Goal: Information Seeking & Learning: Check status

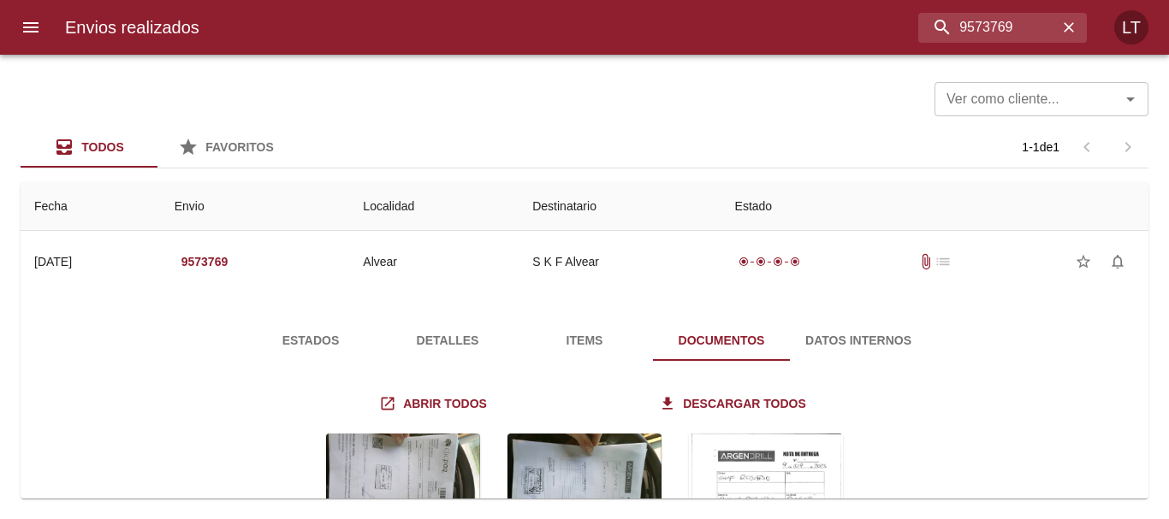
scroll to position [186, 0]
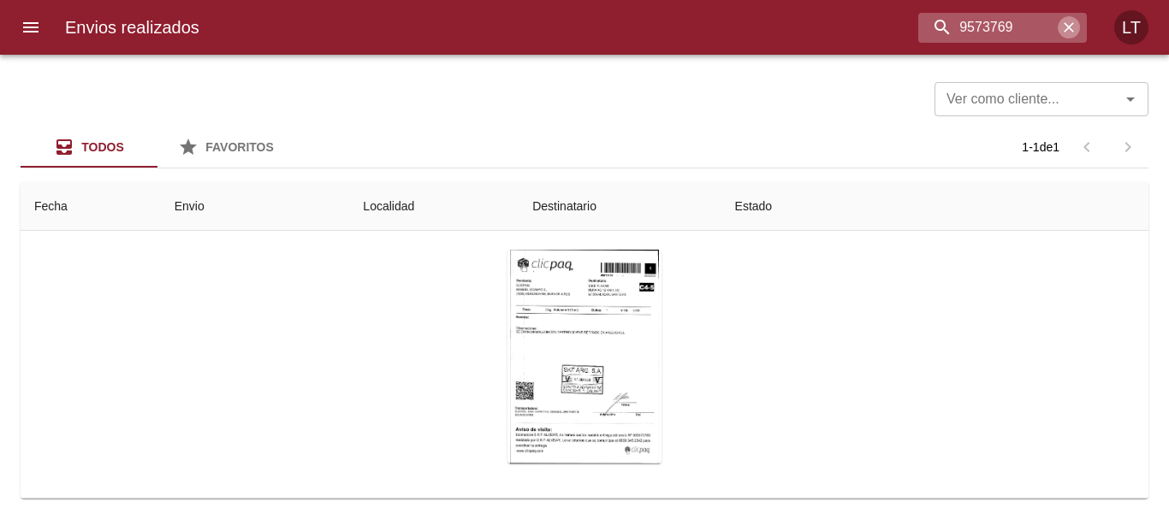
click at [1070, 27] on icon "button" at bounding box center [1068, 27] width 17 height 17
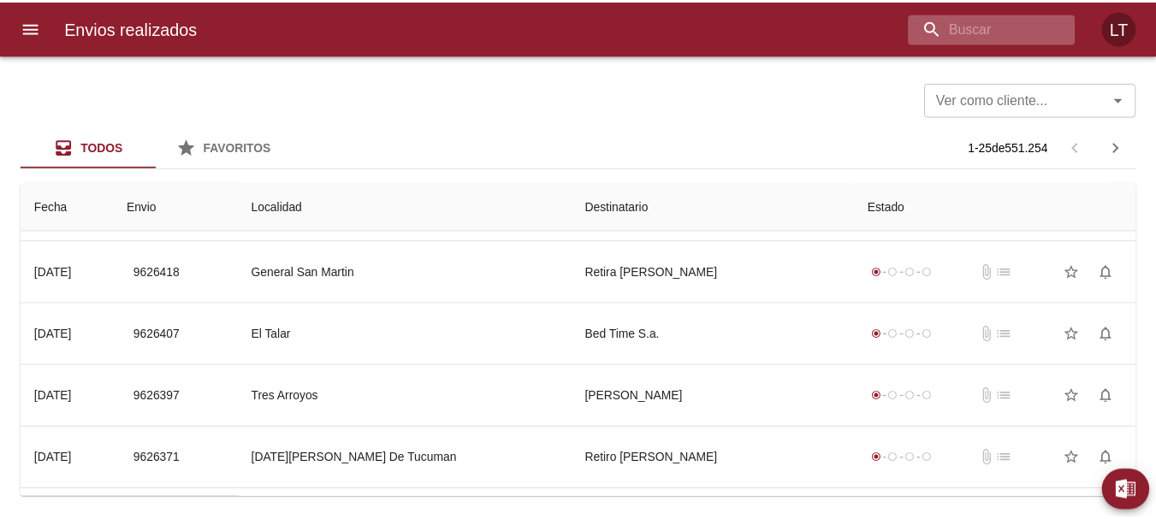
scroll to position [0, 0]
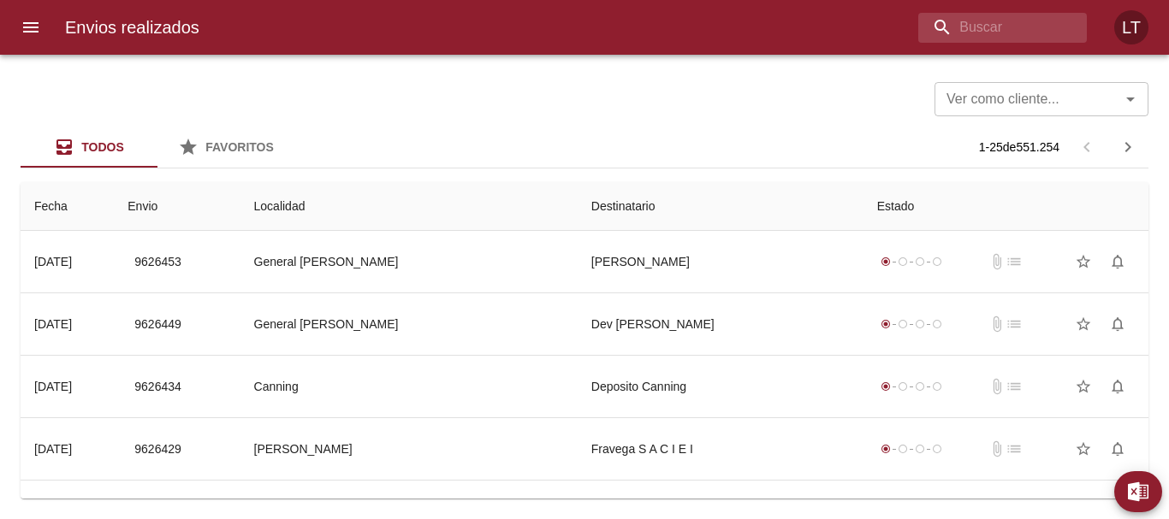
click at [20, 31] on button "menu" at bounding box center [30, 27] width 41 height 41
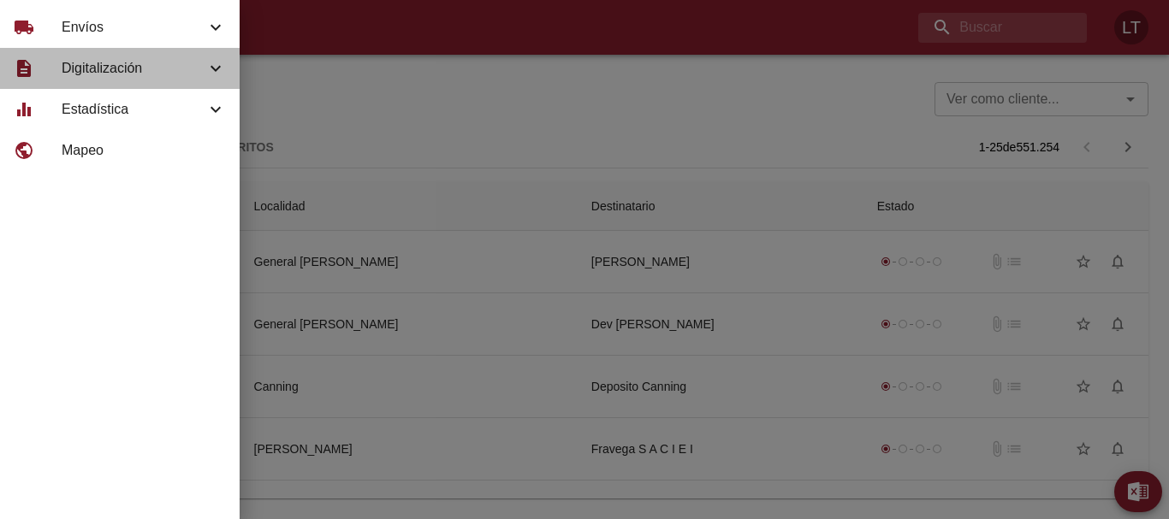
click at [110, 75] on span "Digitalización" at bounding box center [134, 68] width 144 height 21
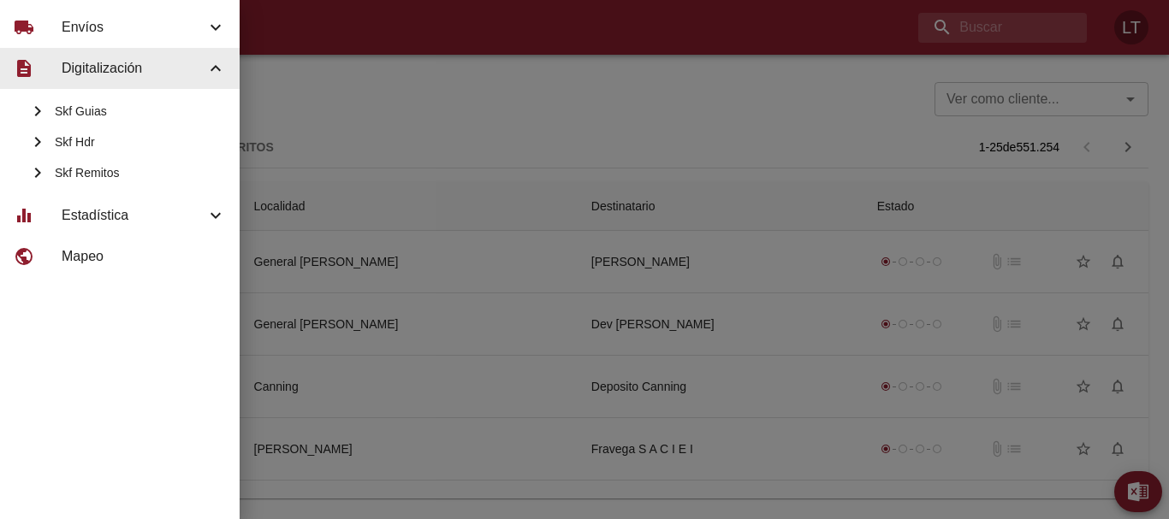
click at [110, 75] on span "Digitalización" at bounding box center [134, 68] width 144 height 21
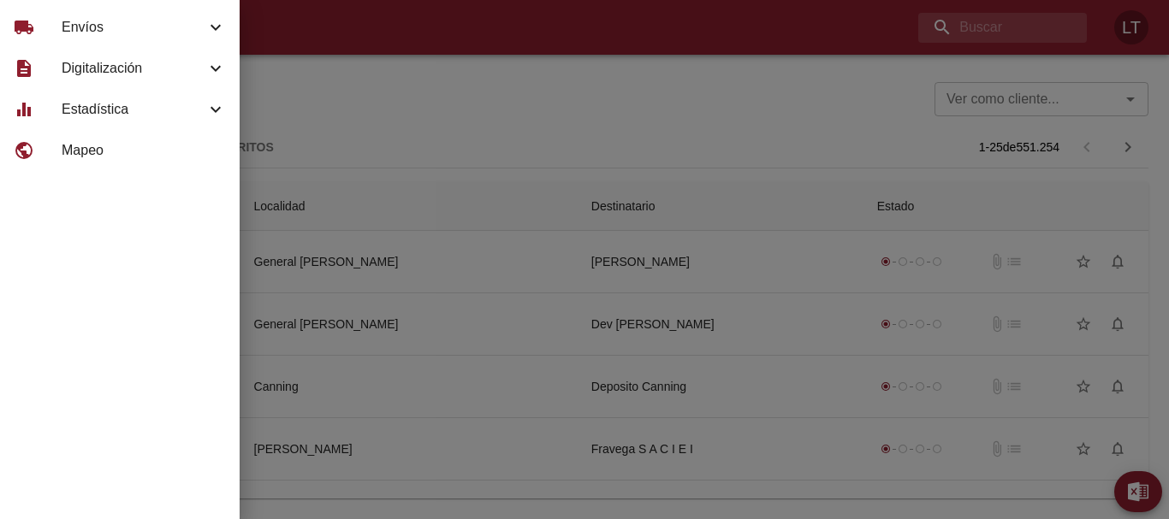
click at [111, 35] on span "Envíos" at bounding box center [134, 27] width 144 height 21
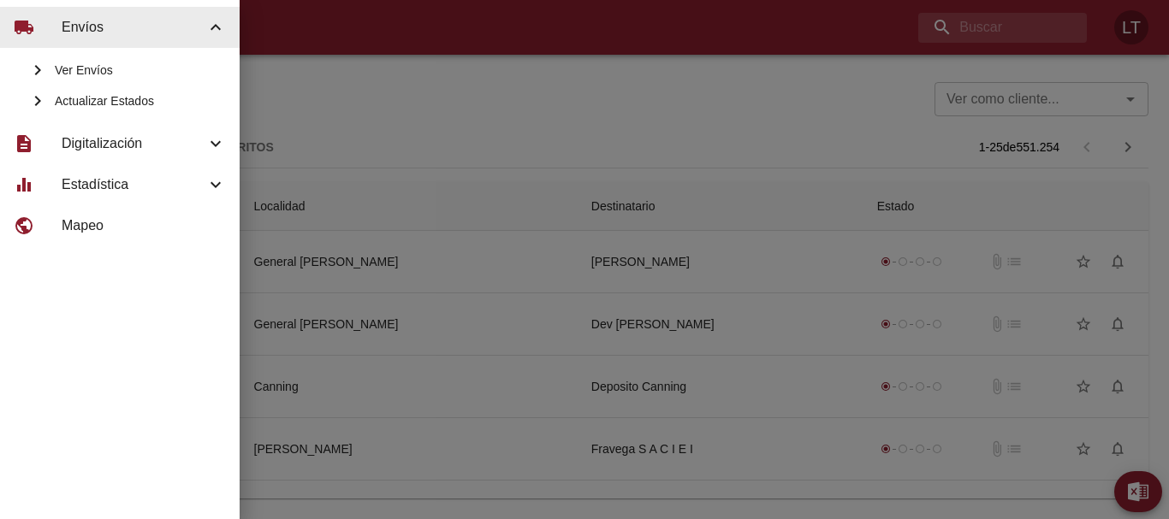
click at [111, 35] on span "Envíos" at bounding box center [134, 27] width 144 height 21
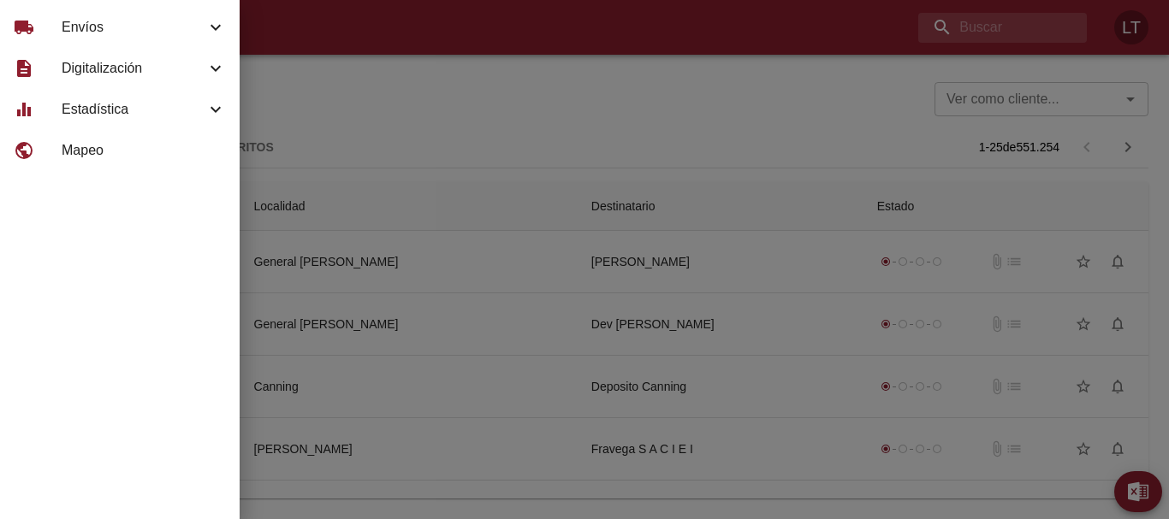
click at [117, 72] on span "Digitalización" at bounding box center [134, 68] width 144 height 21
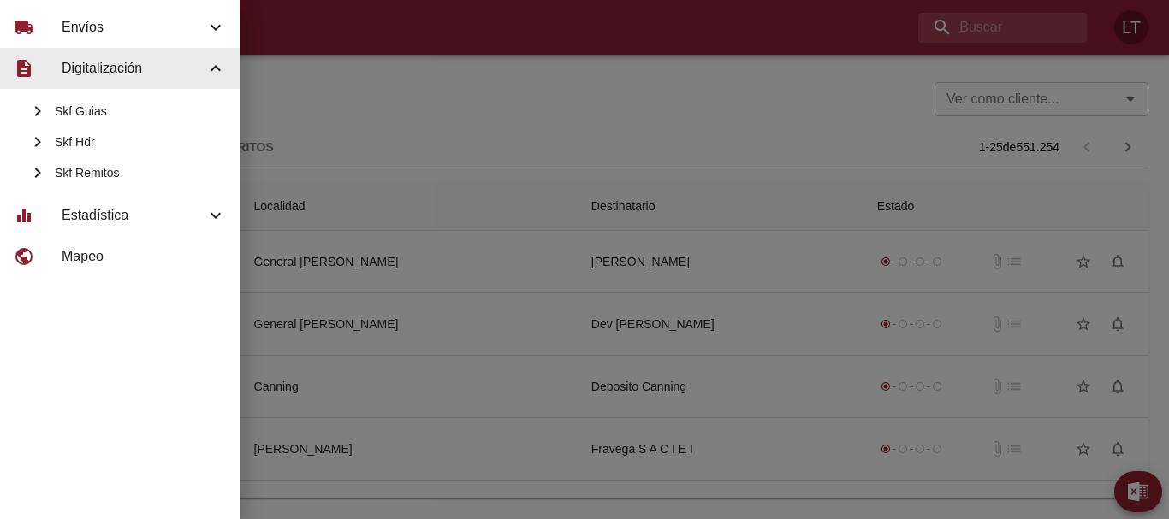
click at [117, 72] on span "Digitalización" at bounding box center [134, 68] width 144 height 21
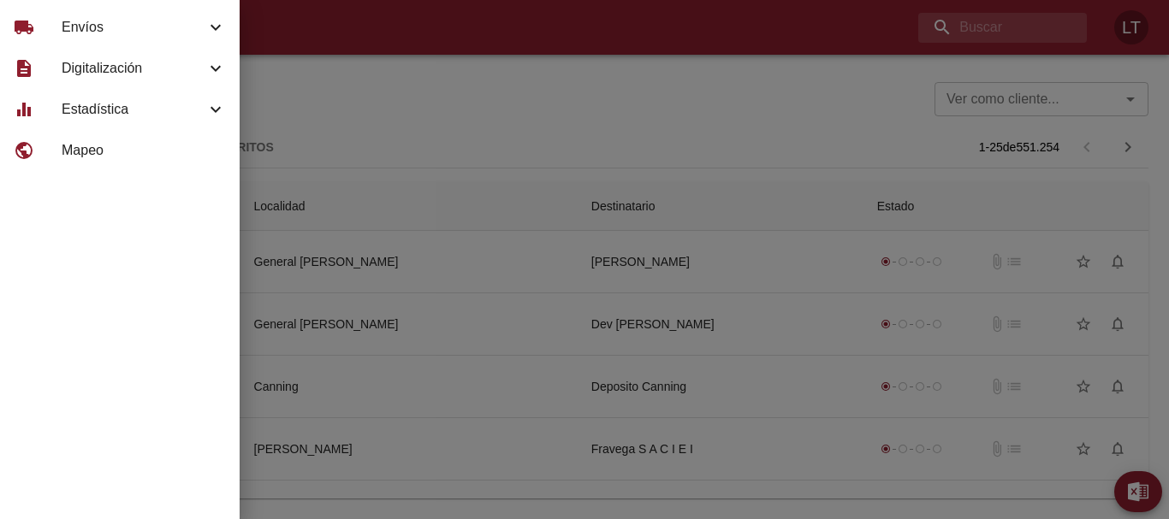
click at [96, 105] on span "Estadística" at bounding box center [134, 109] width 144 height 21
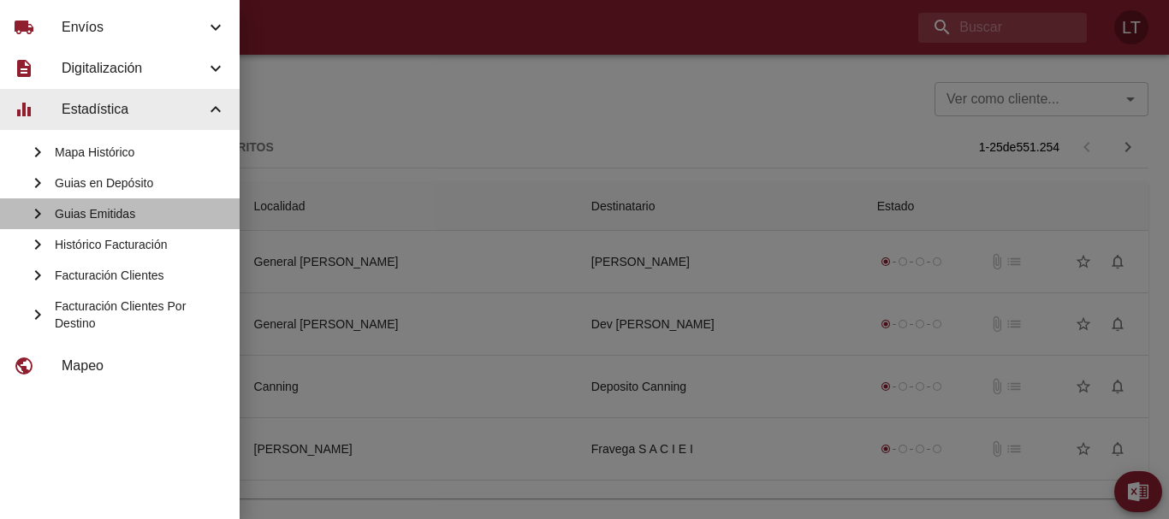
click at [108, 213] on span "Guias Emitidas" at bounding box center [140, 213] width 171 height 17
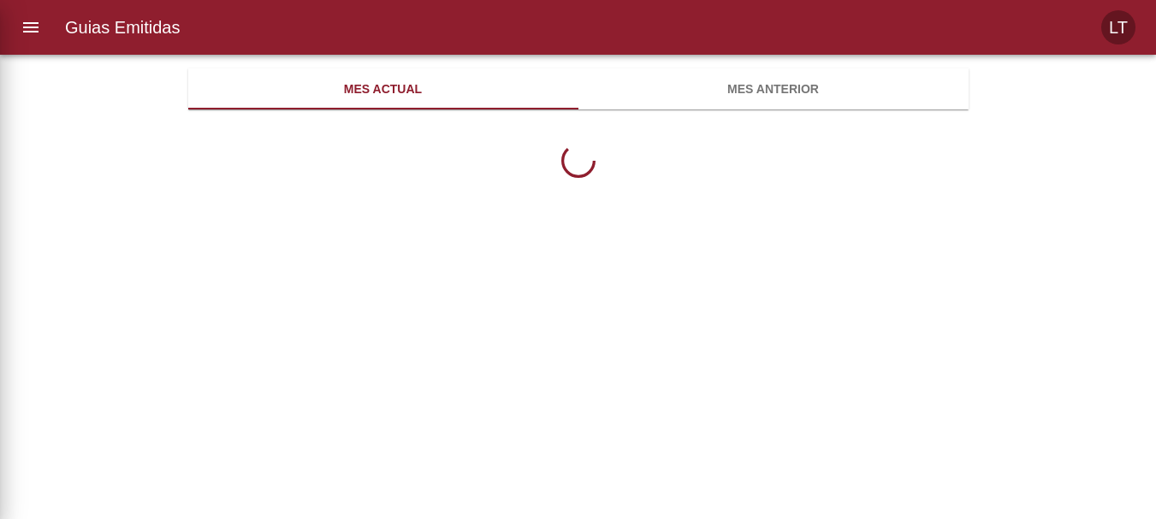
scroll to position [556, 780]
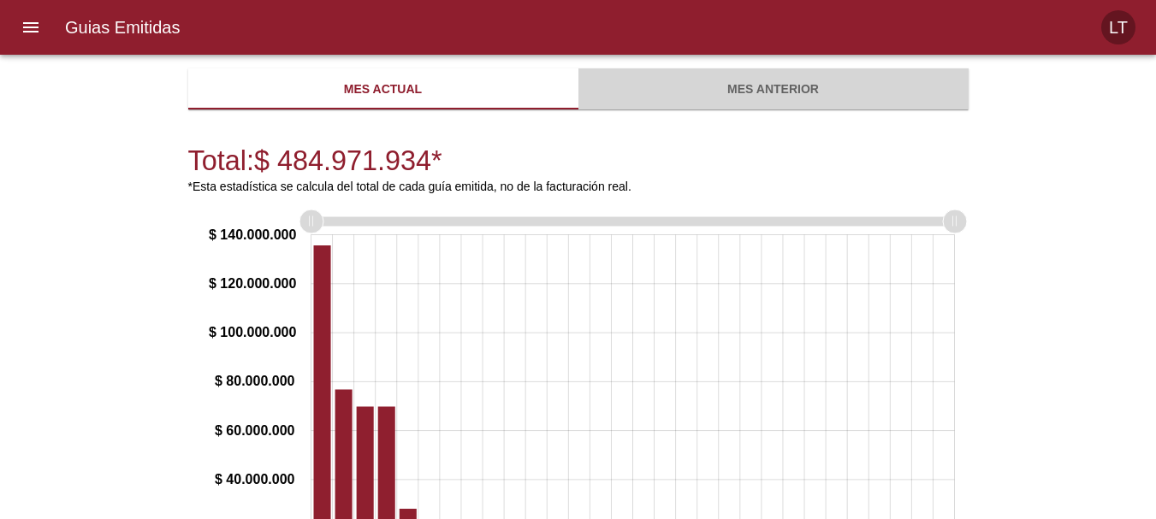
click at [867, 80] on span "Mes anterior" at bounding box center [774, 89] width 370 height 21
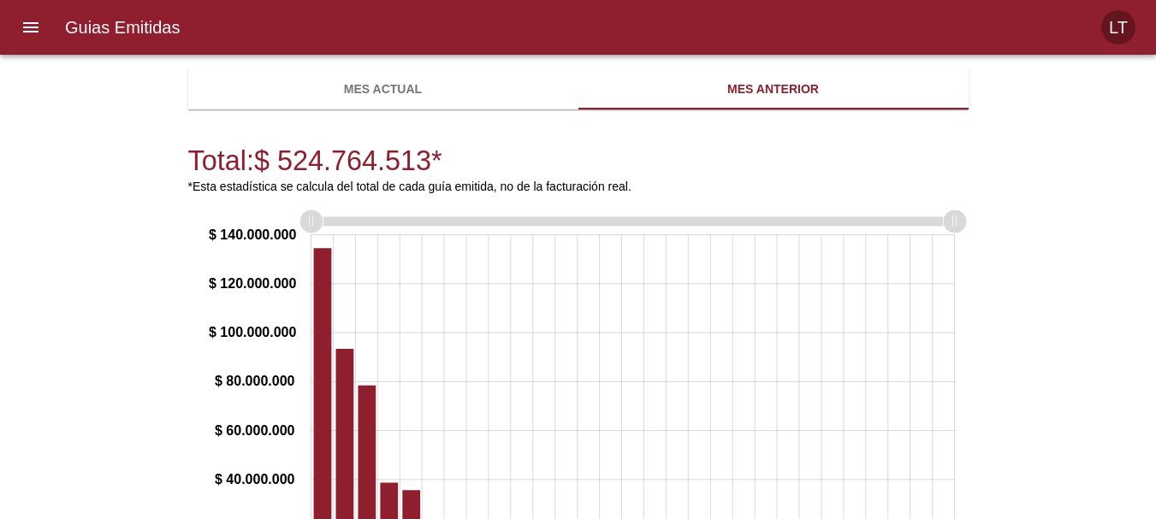
click at [400, 108] on button "Mes actual" at bounding box center [383, 88] width 390 height 41
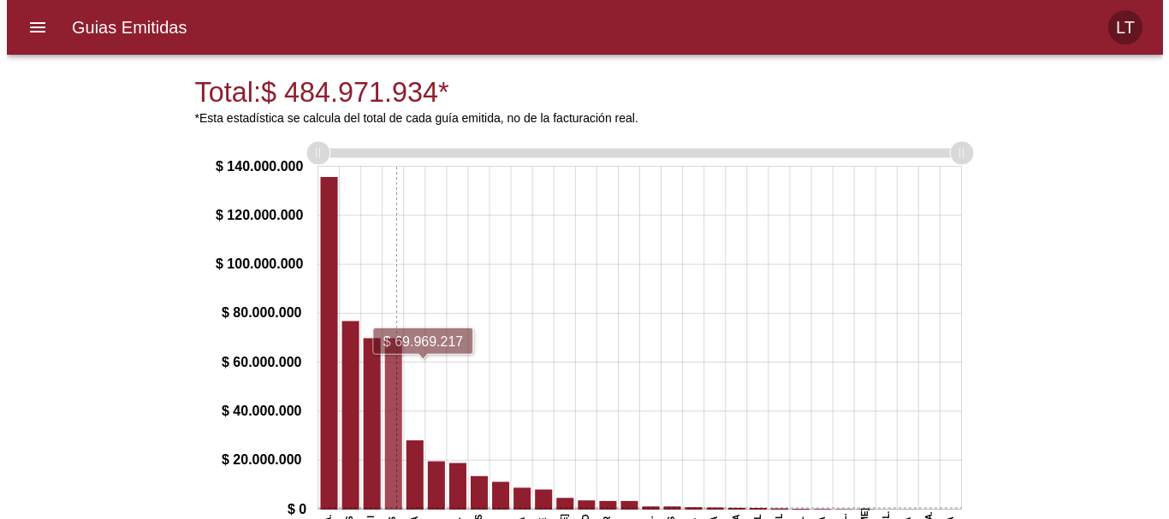
scroll to position [0, 0]
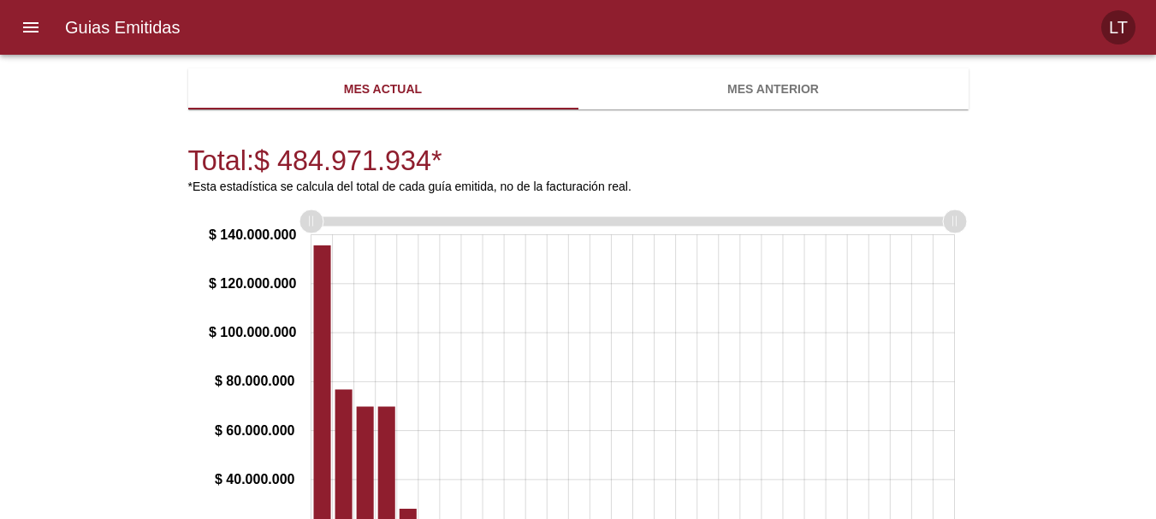
click at [34, 27] on icon "menu" at bounding box center [30, 27] width 15 height 10
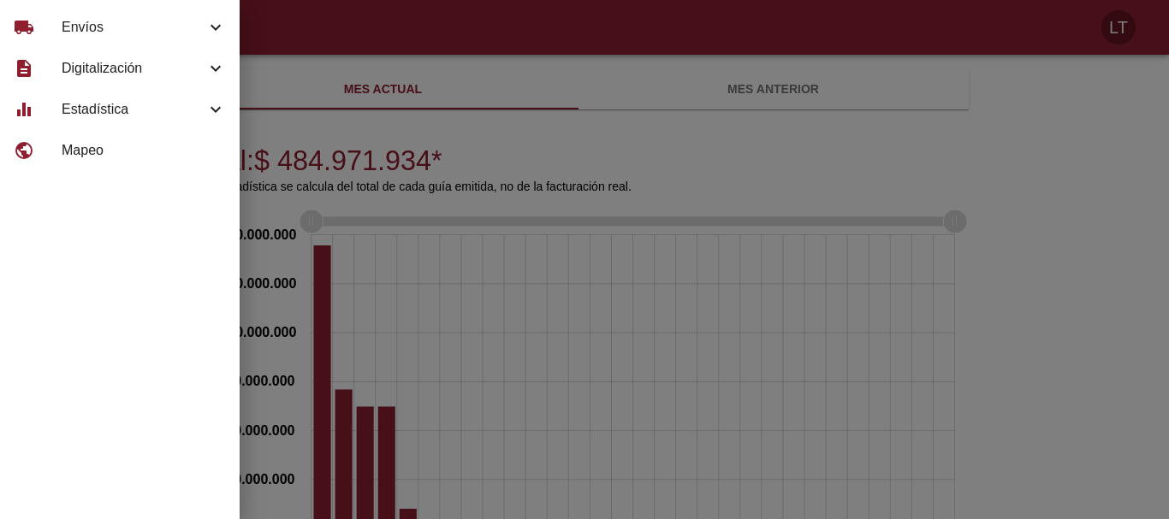
click at [53, 35] on div "local_shipping" at bounding box center [38, 27] width 48 height 21
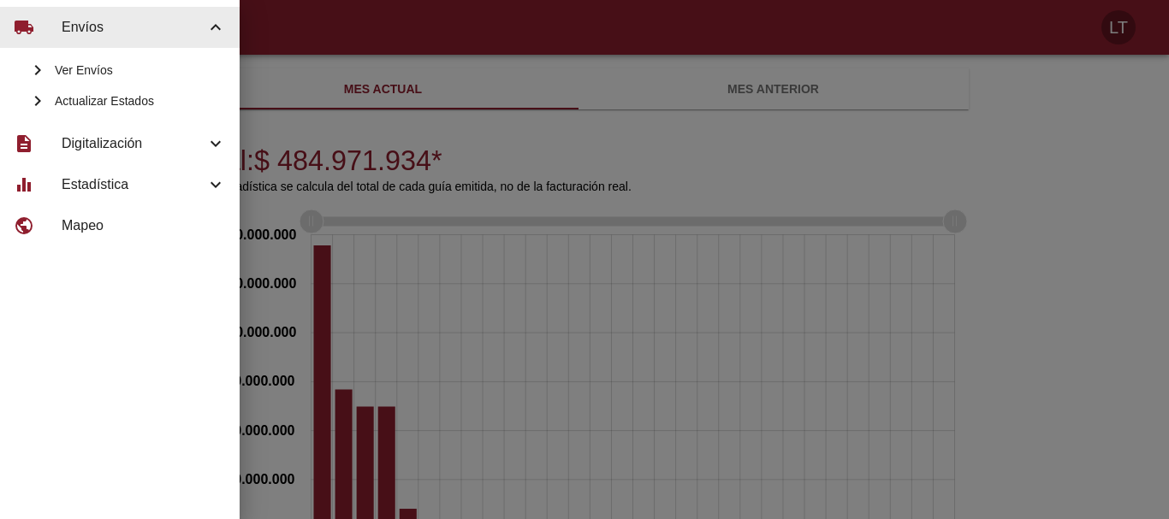
click at [75, 71] on span "Ver Envíos" at bounding box center [140, 70] width 171 height 17
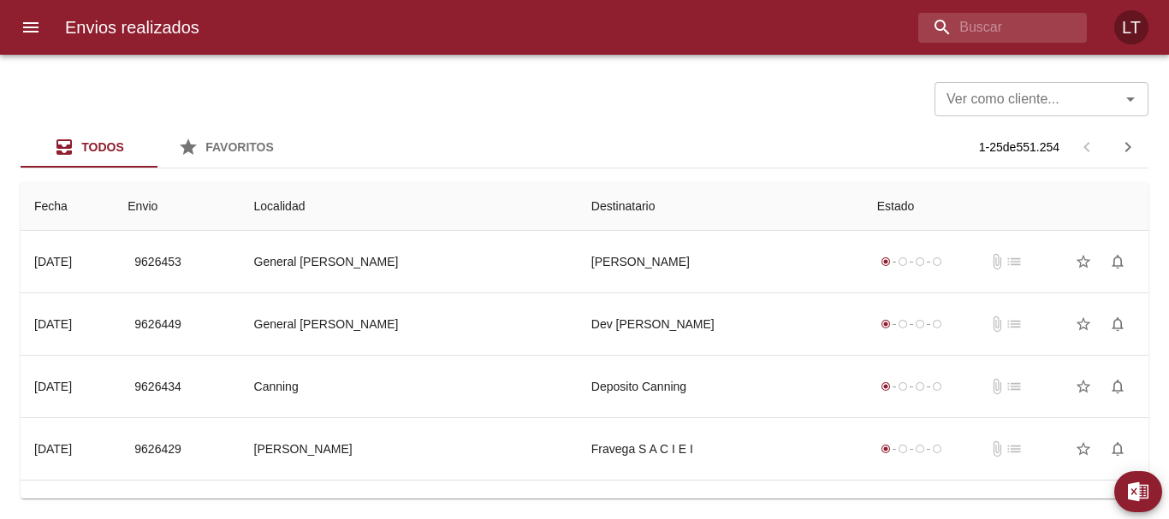
click at [20, 32] on button "menu" at bounding box center [30, 27] width 41 height 41
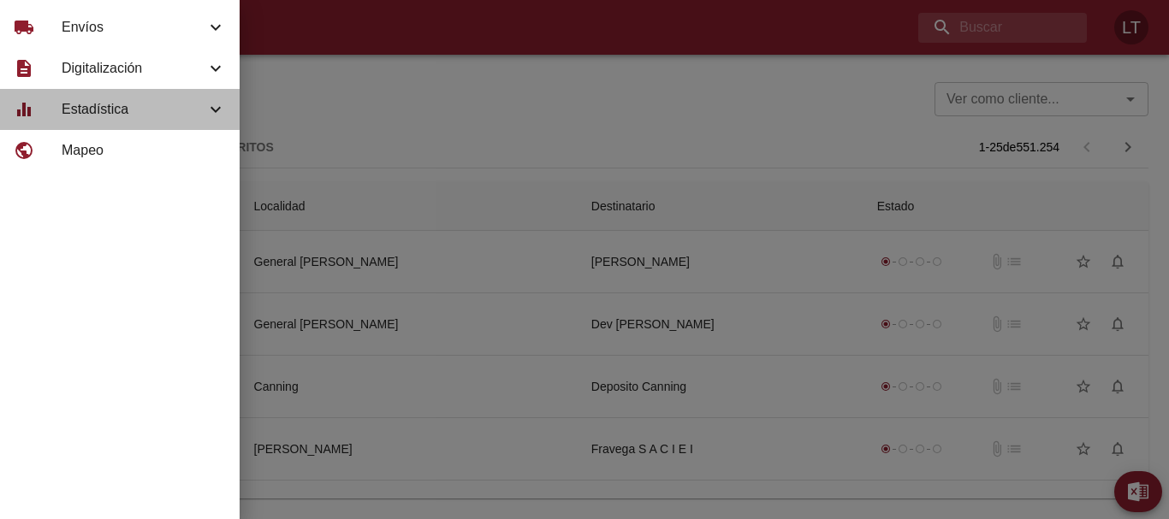
click at [130, 117] on span "Estadística" at bounding box center [134, 109] width 144 height 21
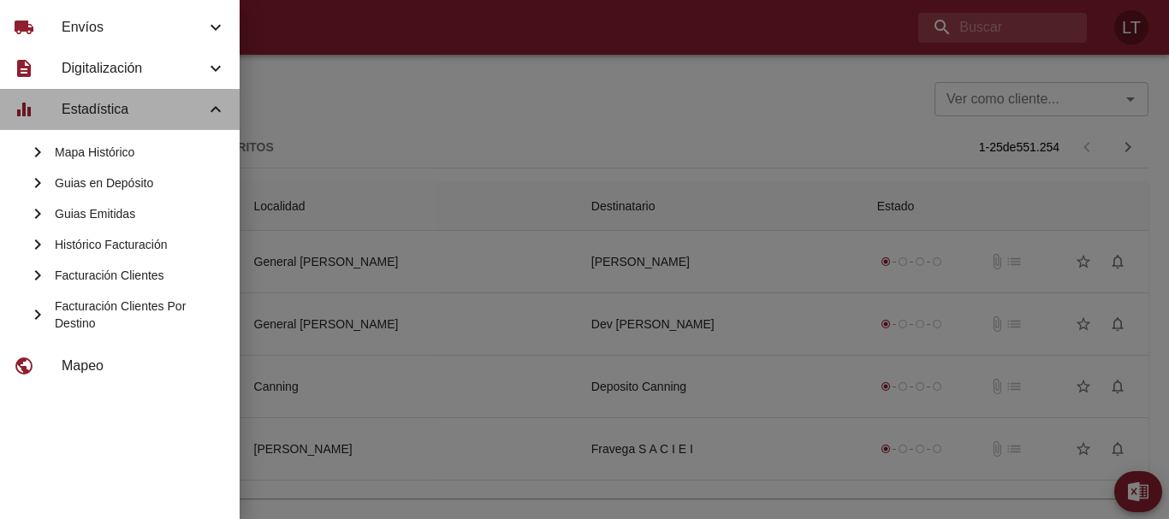
click at [130, 117] on span "Estadística" at bounding box center [134, 109] width 144 height 21
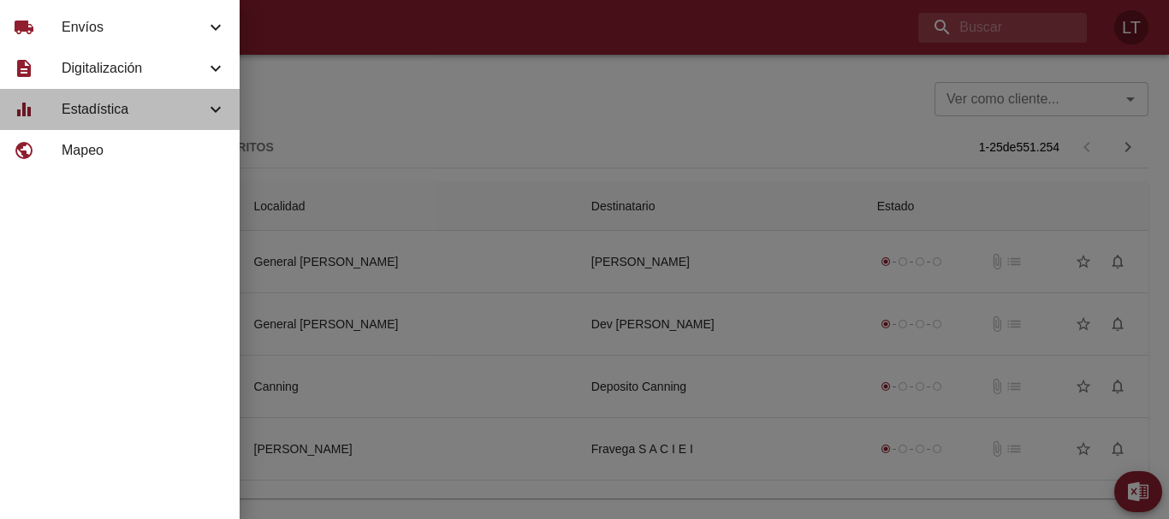
click at [130, 117] on span "Estadística" at bounding box center [134, 109] width 144 height 21
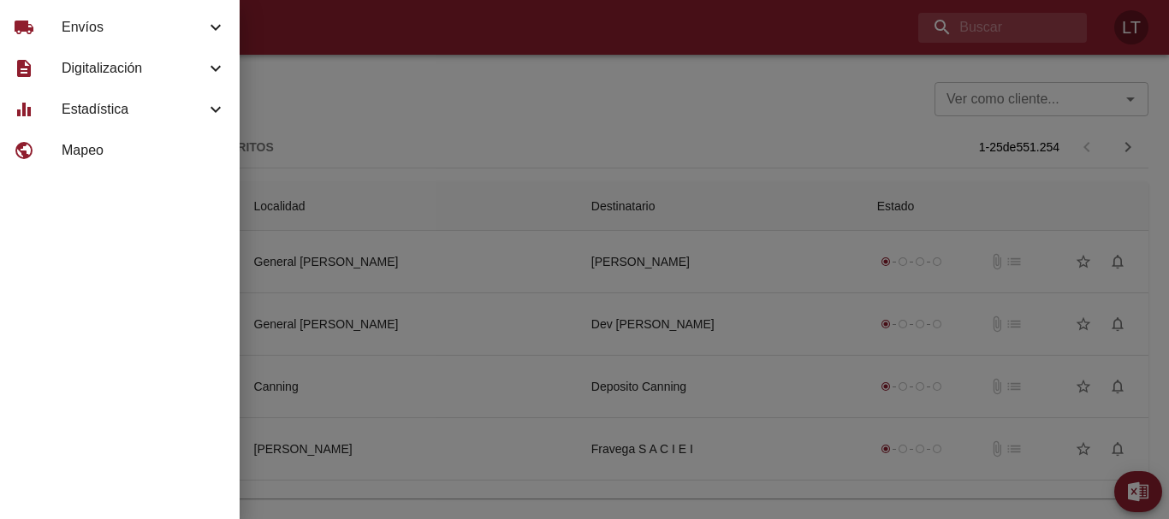
click at [516, 75] on div at bounding box center [584, 259] width 1169 height 519
